Goal: Obtain resource: Download file/media

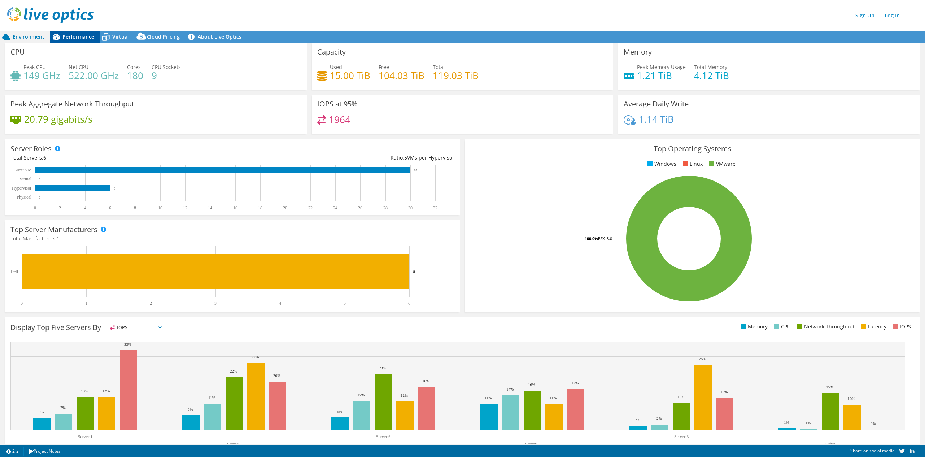
click at [82, 39] on span "Performance" at bounding box center [78, 36] width 32 height 7
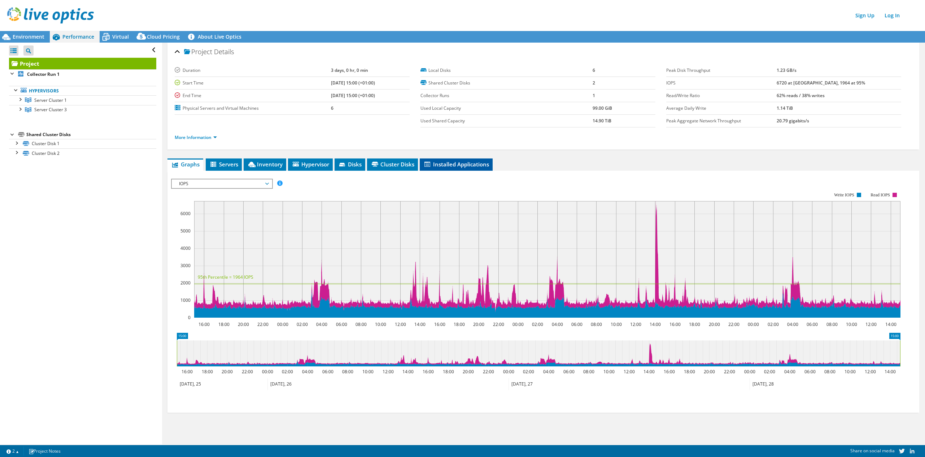
click at [464, 165] on span "Installed Applications" at bounding box center [456, 164] width 66 height 7
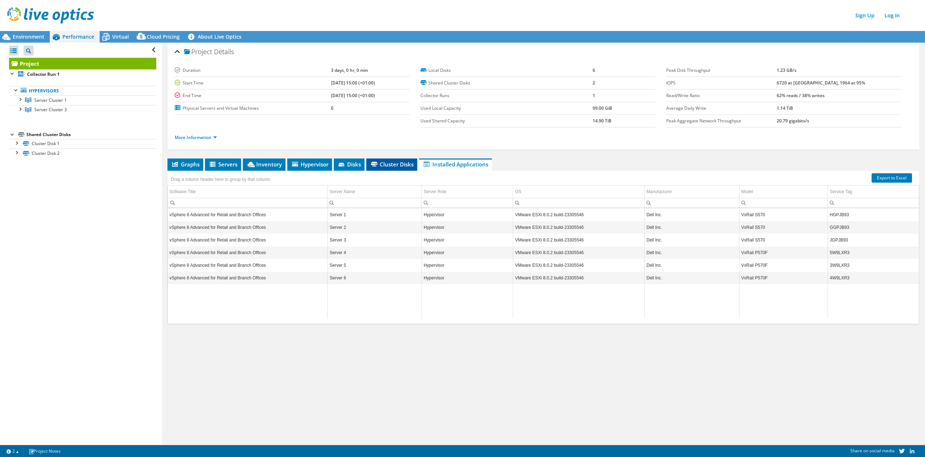
click at [394, 166] on span "Cluster Disks" at bounding box center [392, 164] width 44 height 7
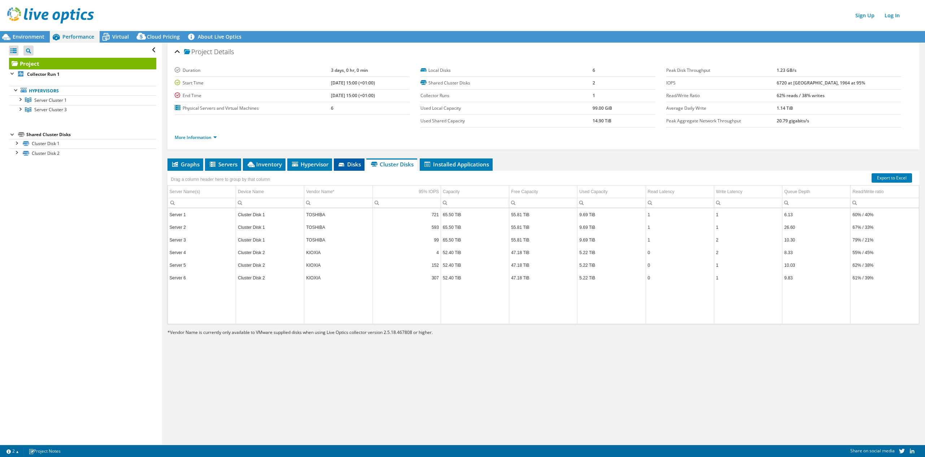
click at [346, 165] on icon at bounding box center [341, 165] width 7 height 5
click at [181, 162] on span "Graphs" at bounding box center [185, 164] width 29 height 7
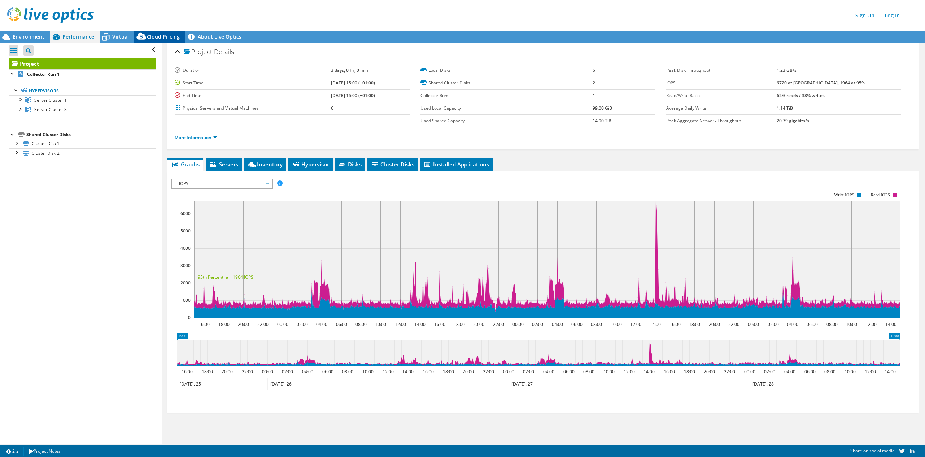
click at [158, 34] on span "Cloud Pricing" at bounding box center [163, 36] width 33 height 7
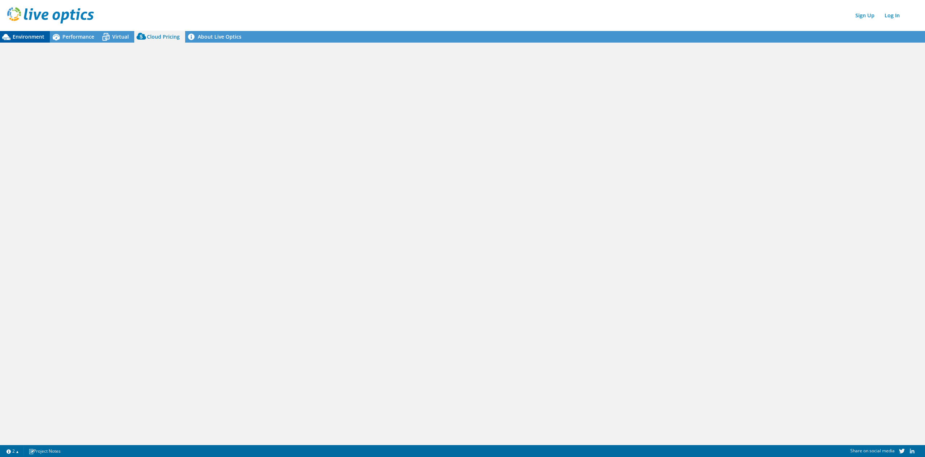
click at [34, 35] on span "Environment" at bounding box center [29, 36] width 32 height 7
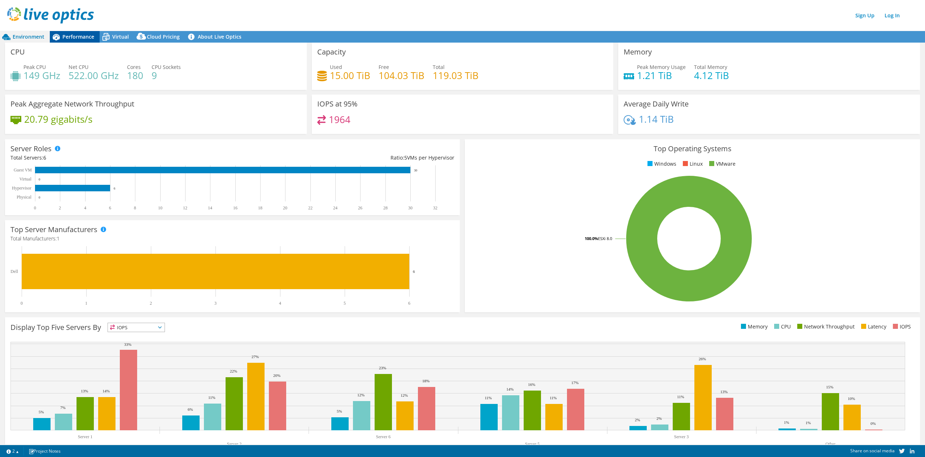
click at [85, 37] on span "Performance" at bounding box center [78, 36] width 32 height 7
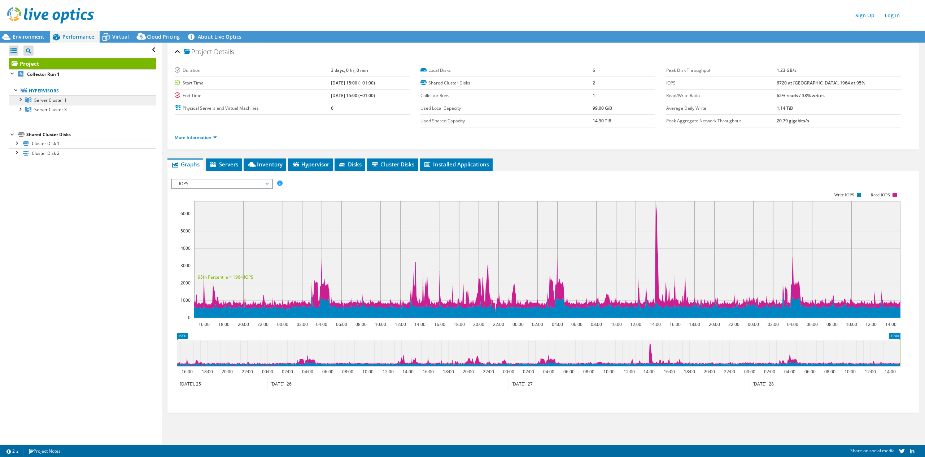
click at [65, 99] on span "Server Cluster 1" at bounding box center [50, 100] width 32 height 6
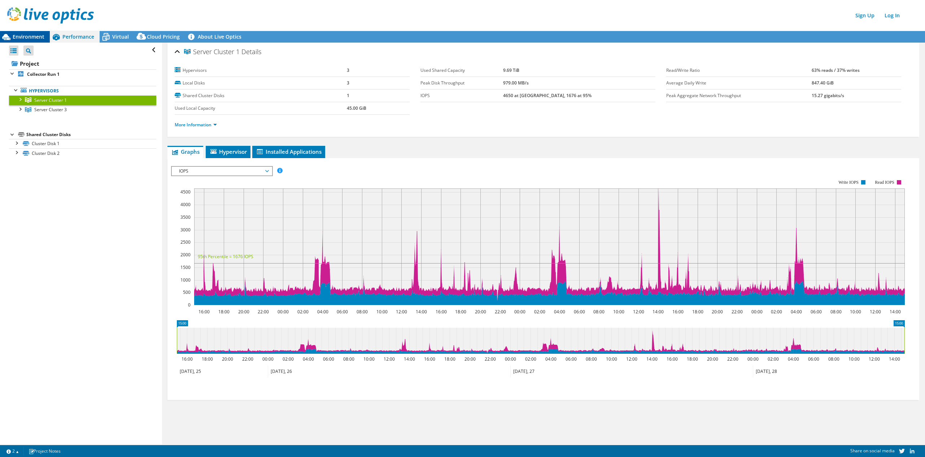
click at [33, 40] on span "Environment" at bounding box center [29, 36] width 32 height 7
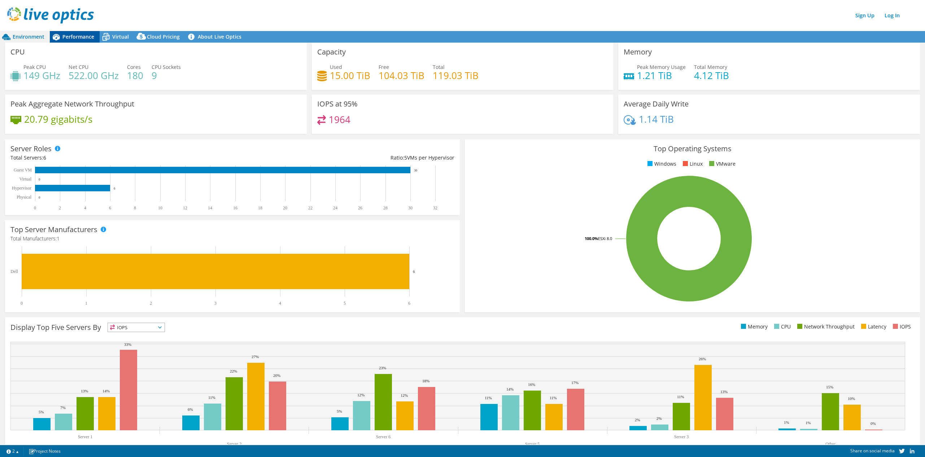
click at [67, 32] on div "Performance" at bounding box center [75, 37] width 50 height 12
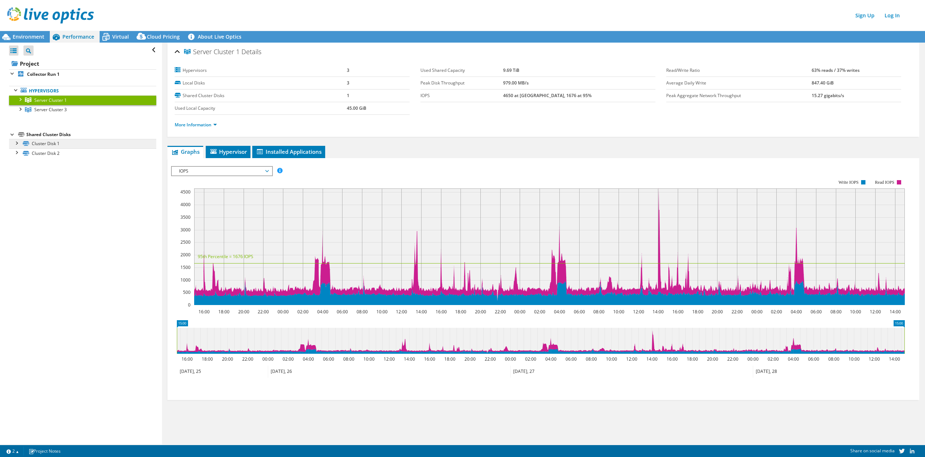
click at [56, 143] on link "Cluster Disk 1" at bounding box center [82, 143] width 147 height 9
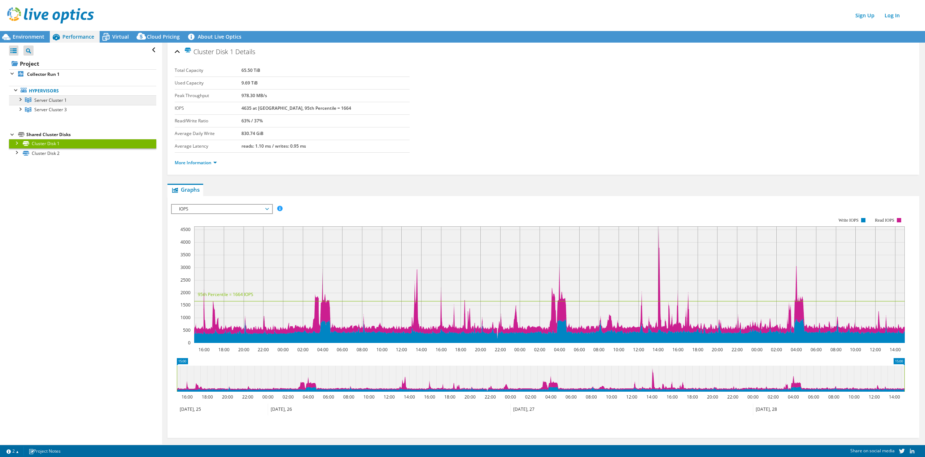
click at [49, 96] on link "Server Cluster 1" at bounding box center [82, 99] width 147 height 9
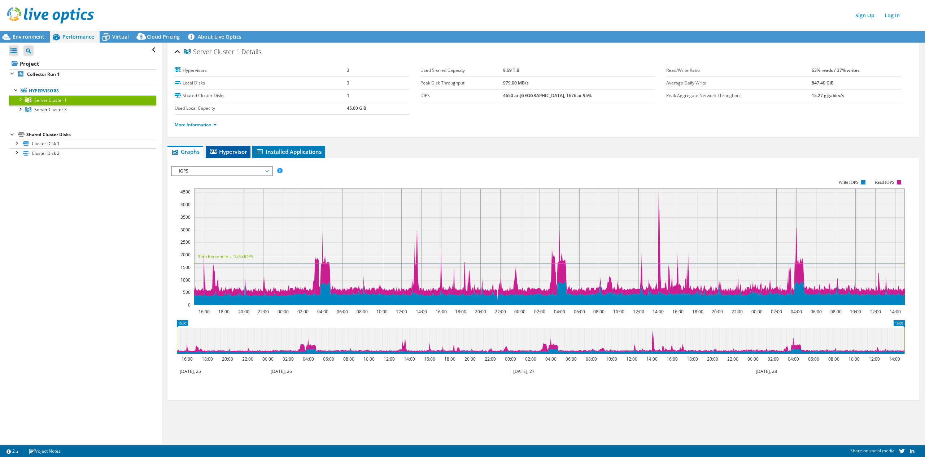
click at [222, 149] on span "Hypervisor" at bounding box center [228, 151] width 38 height 7
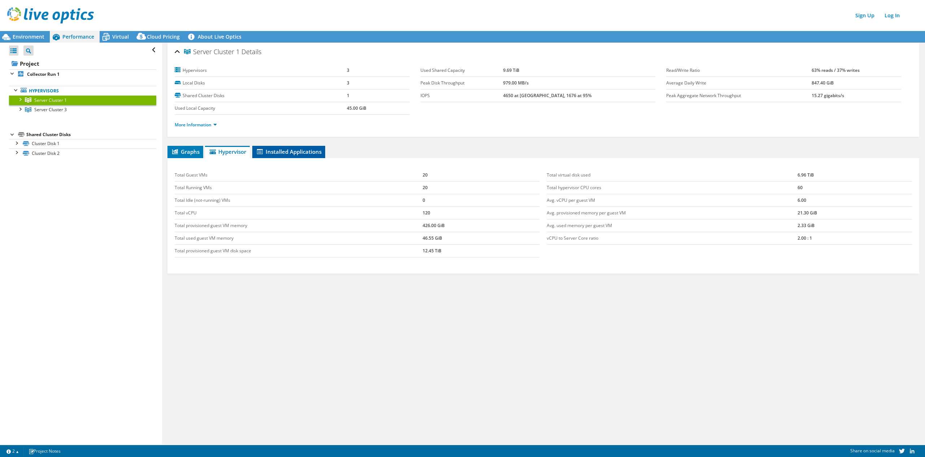
click at [285, 151] on span "Installed Applications" at bounding box center [289, 151] width 66 height 7
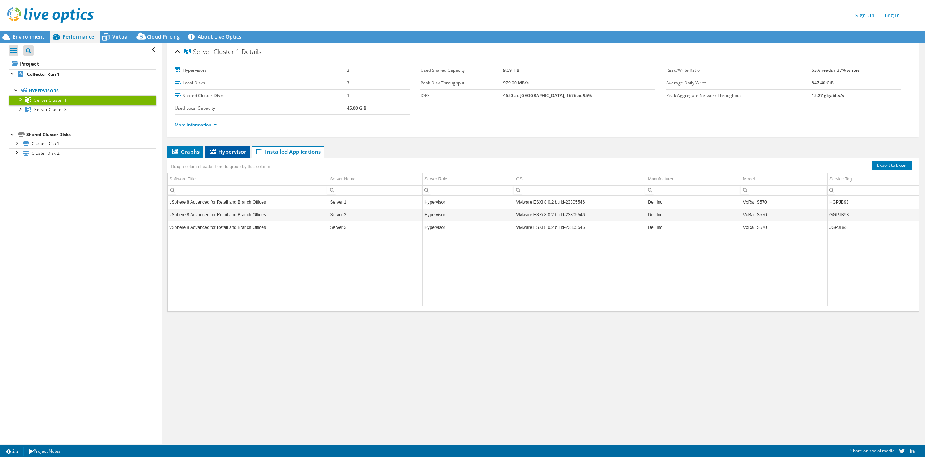
click at [244, 148] on li "Hypervisor" at bounding box center [227, 152] width 45 height 12
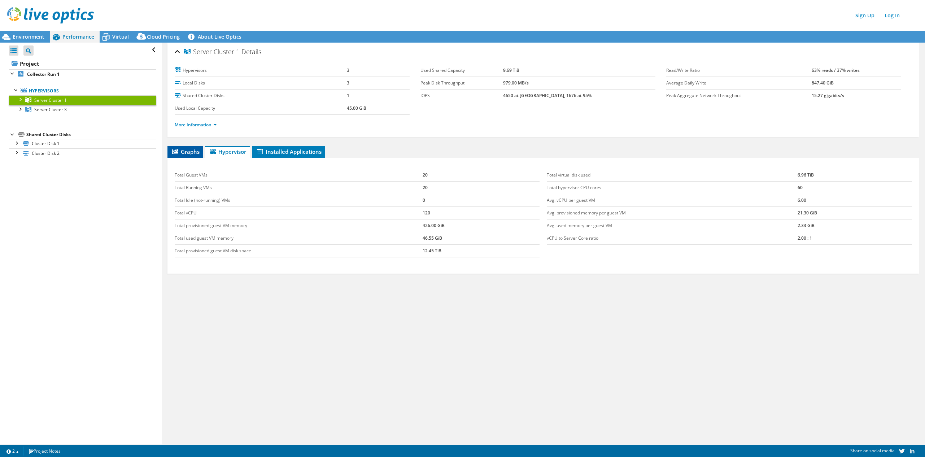
click at [197, 153] on span "Graphs" at bounding box center [185, 151] width 29 height 7
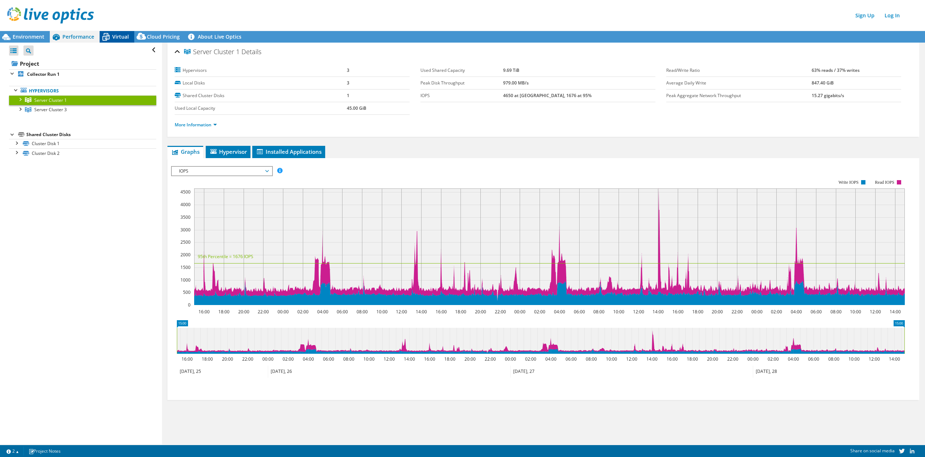
click at [120, 40] on span "Virtual" at bounding box center [120, 36] width 17 height 7
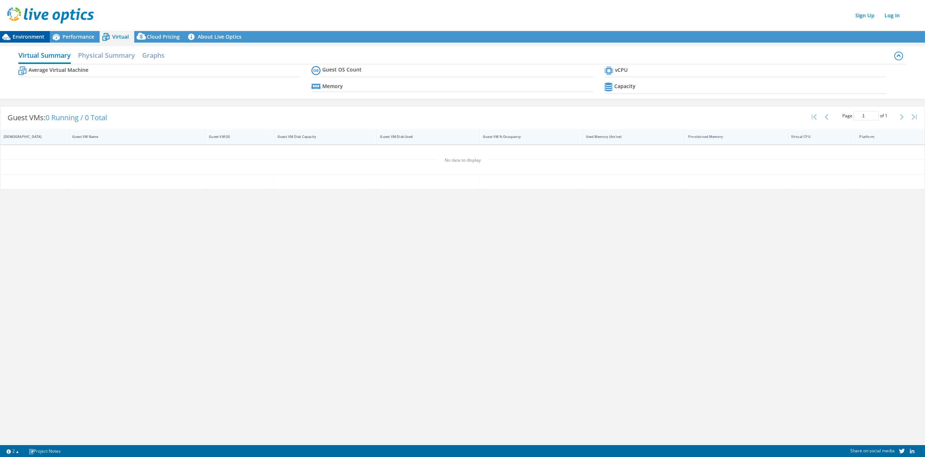
click at [25, 35] on span "Environment" at bounding box center [29, 36] width 32 height 7
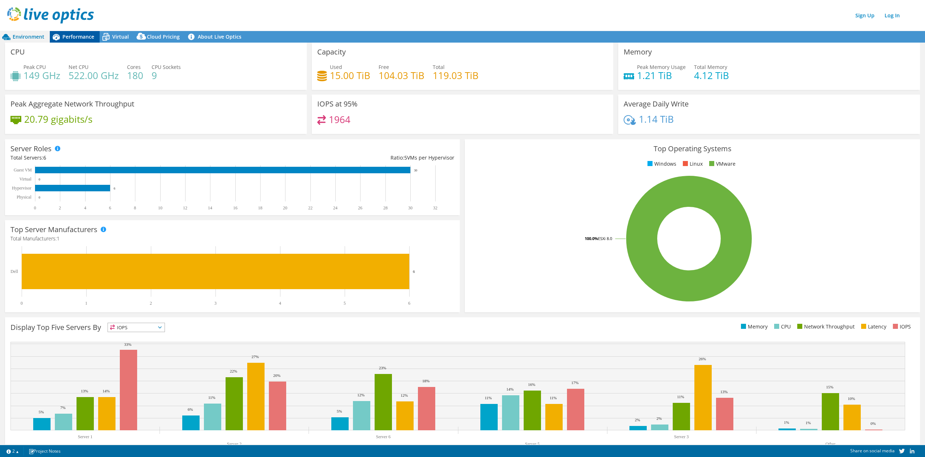
click at [83, 35] on span "Performance" at bounding box center [78, 36] width 32 height 7
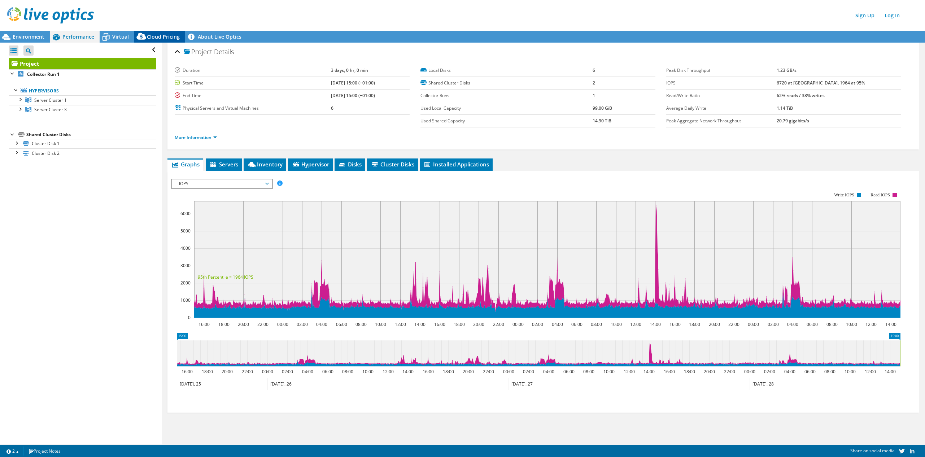
click at [166, 34] on span "Cloud Pricing" at bounding box center [163, 36] width 33 height 7
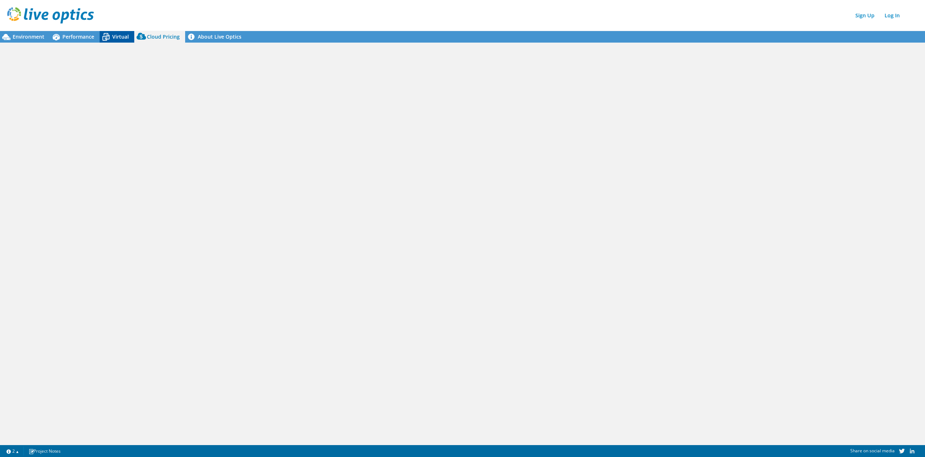
click at [116, 35] on span "Virtual" at bounding box center [120, 36] width 17 height 7
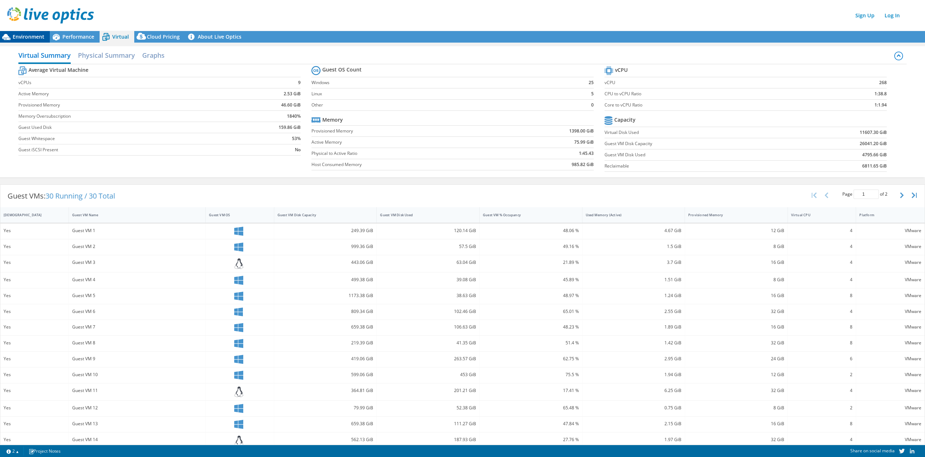
click at [32, 36] on span "Environment" at bounding box center [29, 36] width 32 height 7
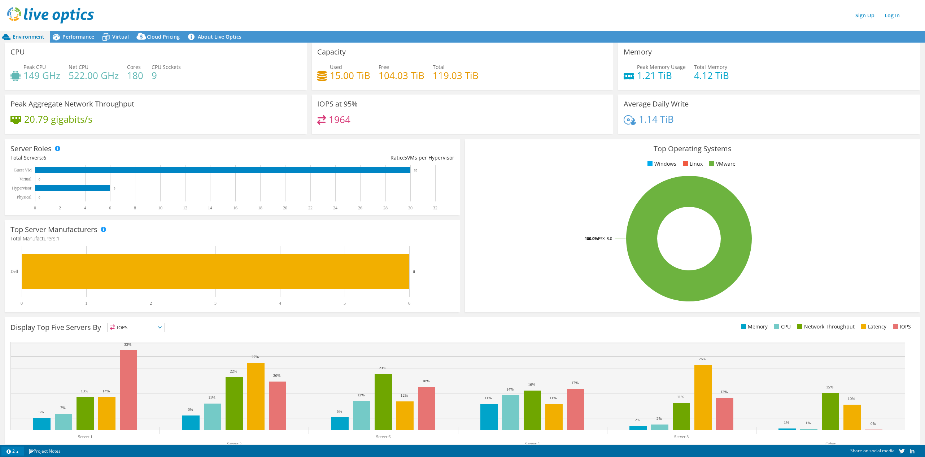
click at [19, 450] on link "2" at bounding box center [12, 450] width 22 height 9
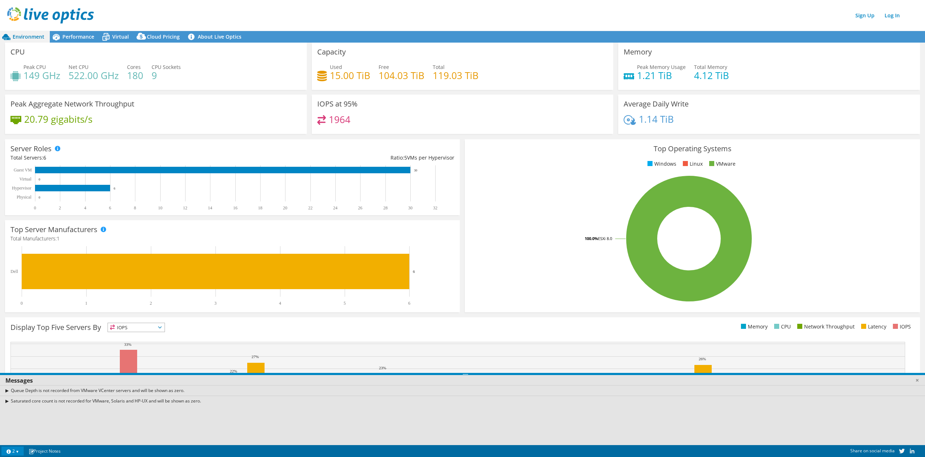
click at [19, 450] on link "2" at bounding box center [12, 450] width 22 height 9
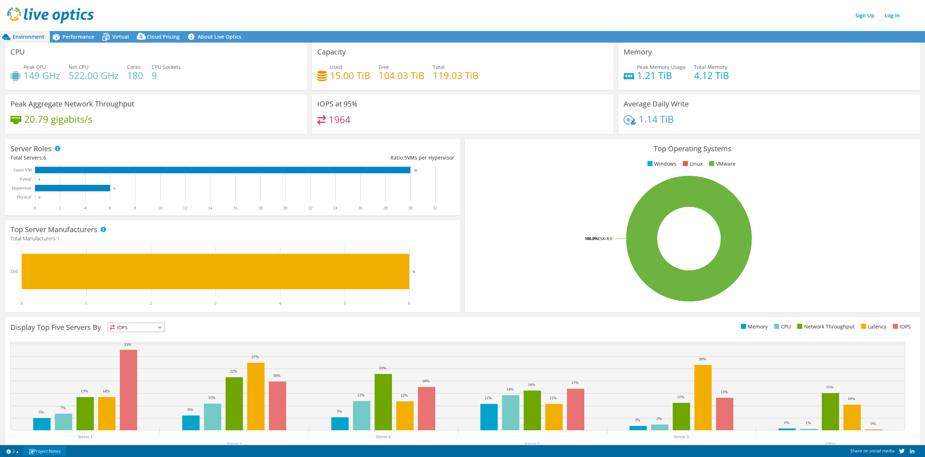
click at [41, 451] on link "Project Notes" at bounding box center [44, 450] width 42 height 9
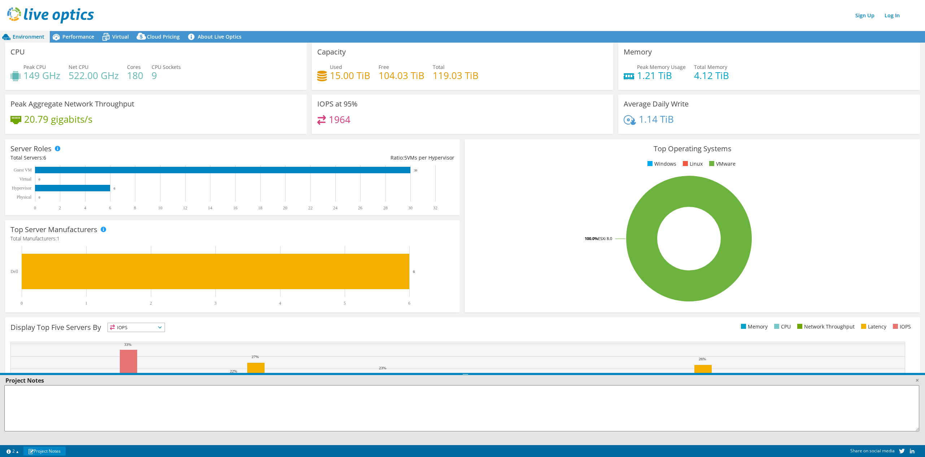
click at [41, 452] on link "Project Notes" at bounding box center [44, 450] width 42 height 9
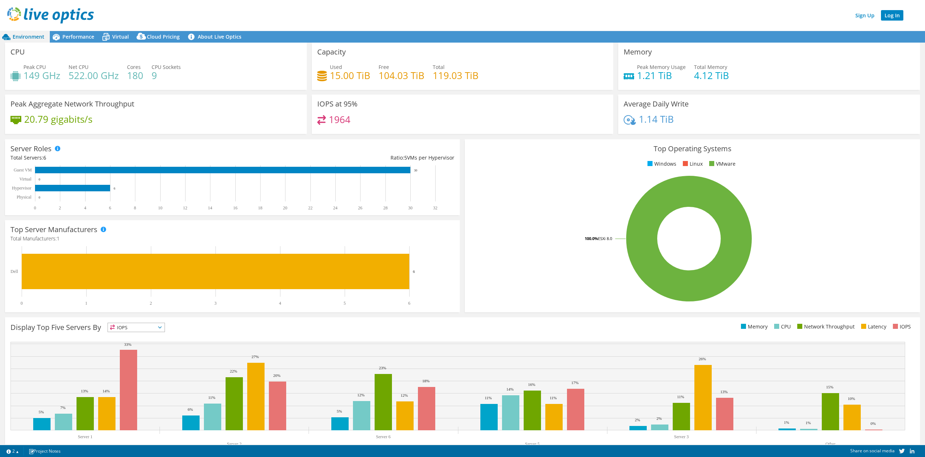
click at [891, 15] on link "Log In" at bounding box center [892, 15] width 22 height 10
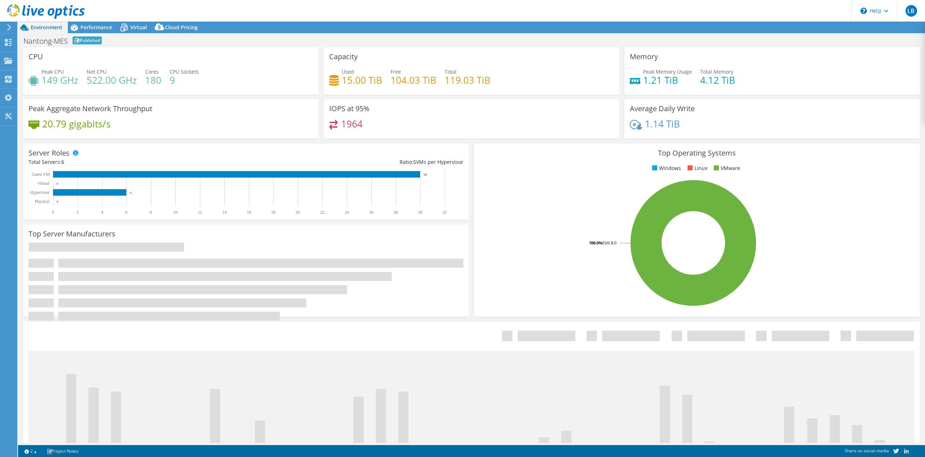
select select "EULondon"
select select "USD"
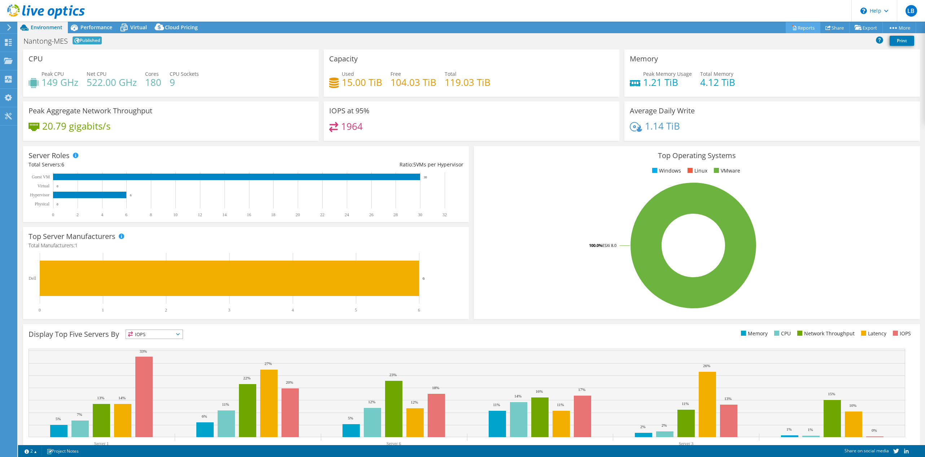
click at [807, 28] on link "Reports" at bounding box center [802, 27] width 35 height 11
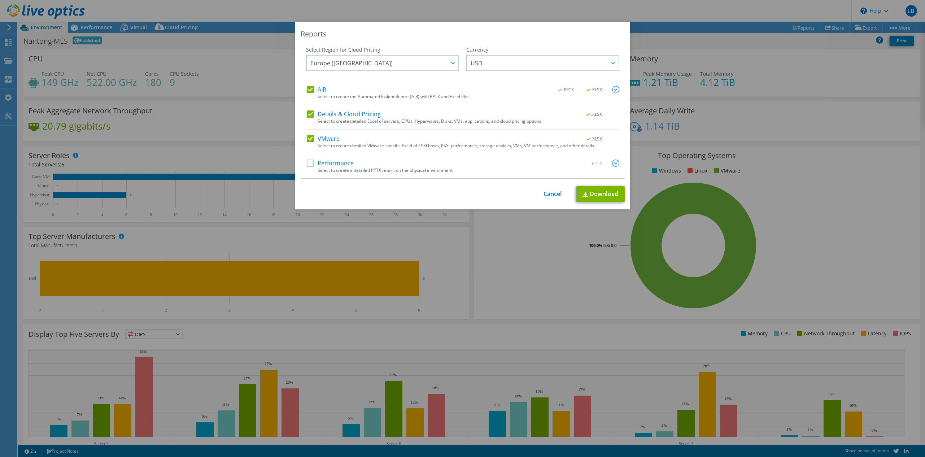
click at [309, 163] on label "Performance" at bounding box center [330, 162] width 47 height 7
click at [0, 0] on input "Performance" at bounding box center [0, 0] width 0 height 0
click at [551, 193] on link "Cancel" at bounding box center [552, 194] width 18 height 7
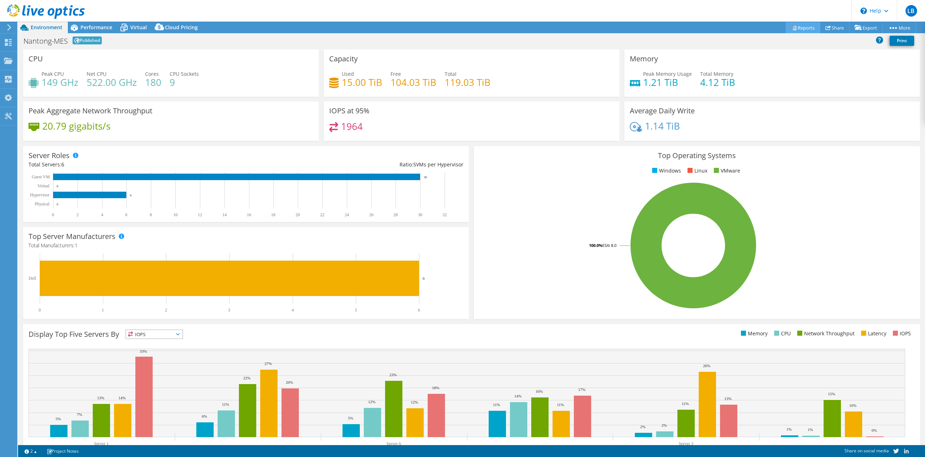
click at [797, 28] on link "Reports" at bounding box center [802, 27] width 35 height 11
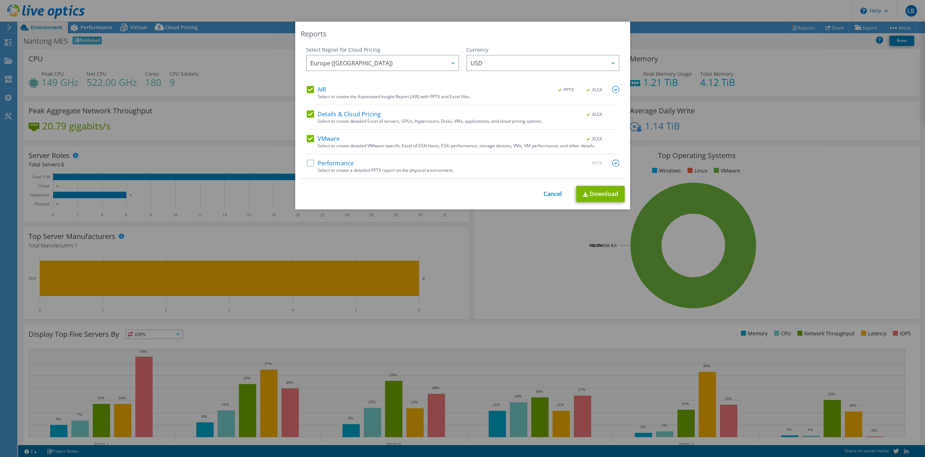
click at [307, 164] on label "Performance" at bounding box center [330, 162] width 47 height 7
click at [0, 0] on input "Performance" at bounding box center [0, 0] width 0 height 0
click at [586, 195] on link "Download" at bounding box center [600, 194] width 48 height 16
click at [551, 194] on link "Cancel" at bounding box center [552, 194] width 18 height 7
